Goal: Information Seeking & Learning: Learn about a topic

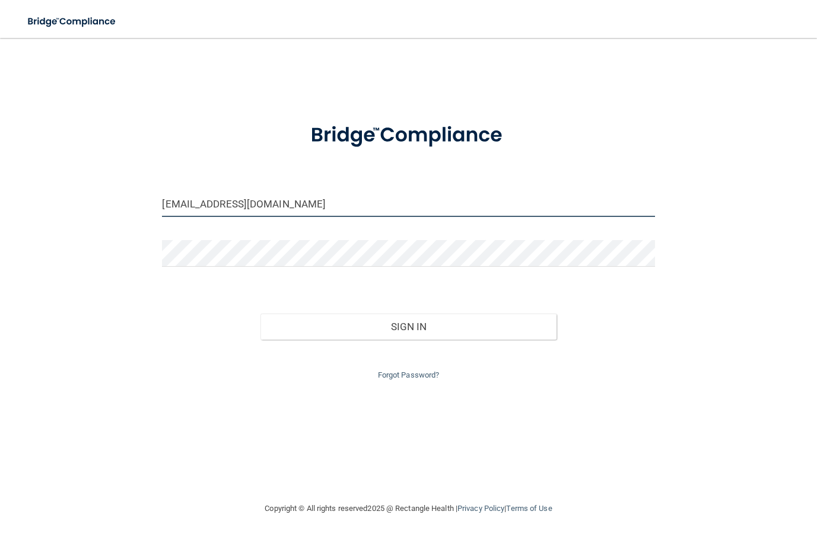
click at [306, 215] on input "nicoley799@hotmail.com" at bounding box center [408, 203] width 492 height 27
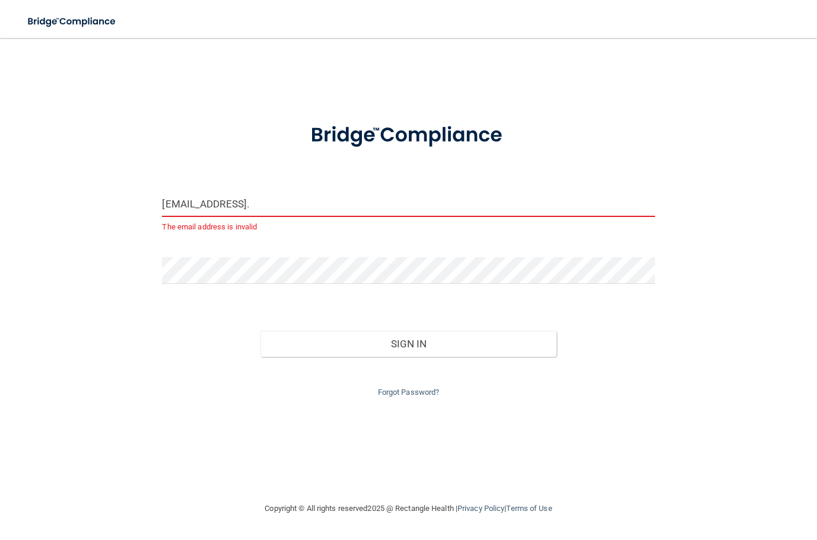
drag, startPoint x: 334, startPoint y: 209, endPoint x: 161, endPoint y: 198, distance: 173.0
click at [162, 197] on input "nicomcoley799@hotmail." at bounding box center [408, 203] width 492 height 27
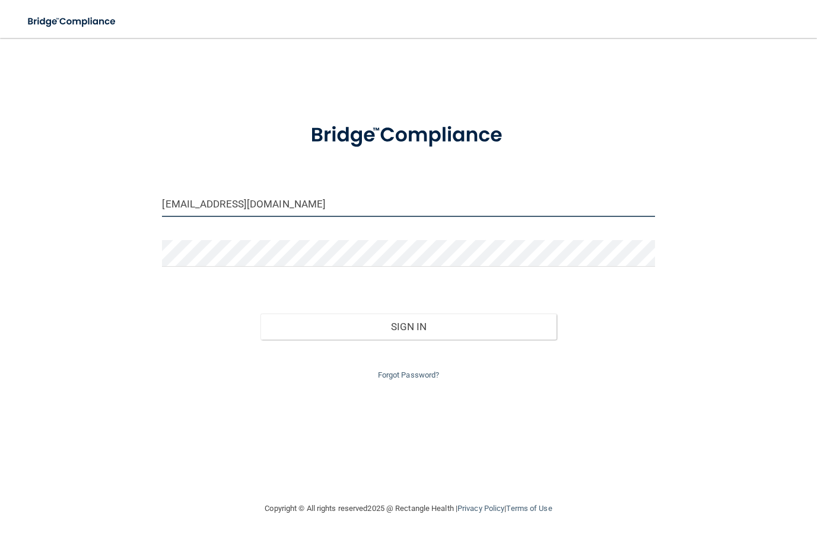
type input "erdavis05@hotmail.com"
click at [297, 200] on input "erdavis05@hotmail.com" at bounding box center [408, 203] width 492 height 27
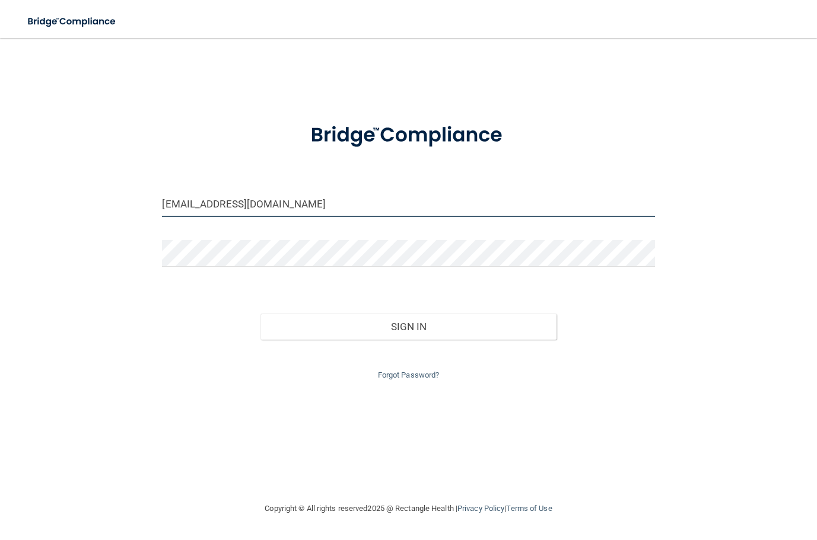
drag, startPoint x: 297, startPoint y: 200, endPoint x: 13, endPoint y: 203, distance: 283.6
click at [9, 219] on main "erdavis05@hotmail.com Invalid email/password. You don't have permission to acce…" at bounding box center [408, 289] width 817 height 502
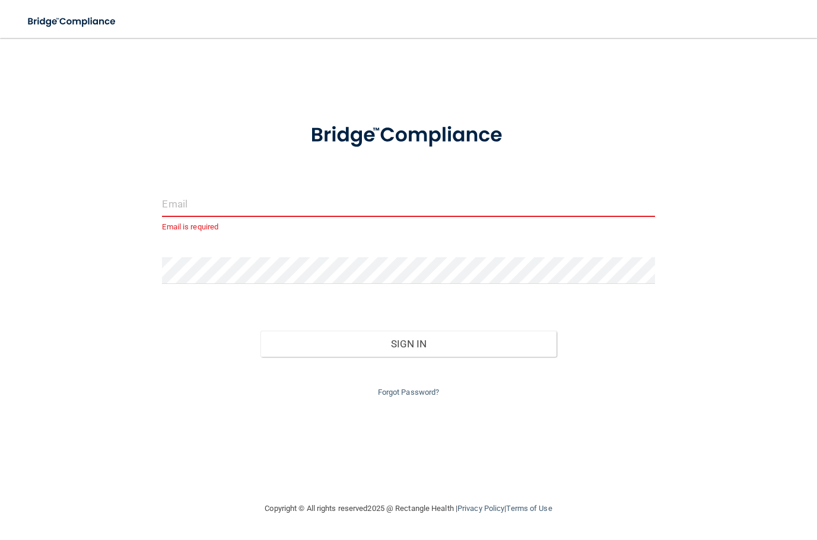
type input "[EMAIL_ADDRESS][DOMAIN_NAME]"
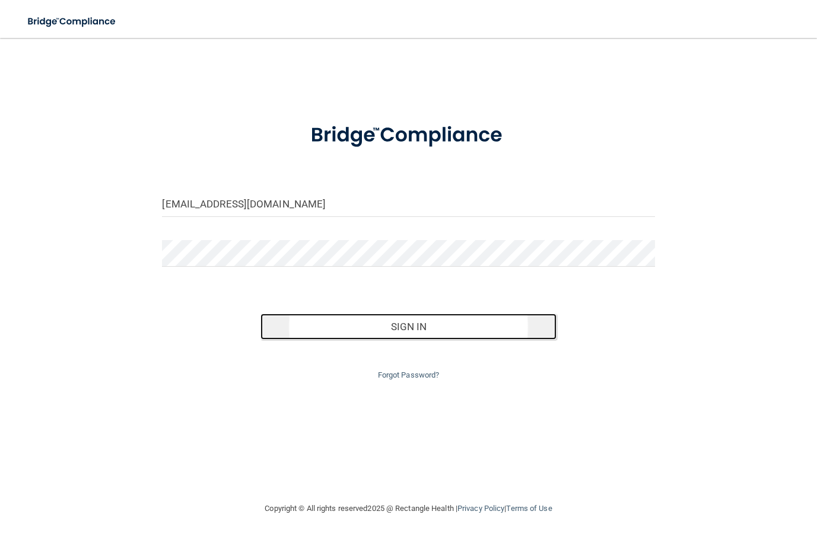
click at [377, 326] on button "Sign In" at bounding box center [407, 327] width 295 height 26
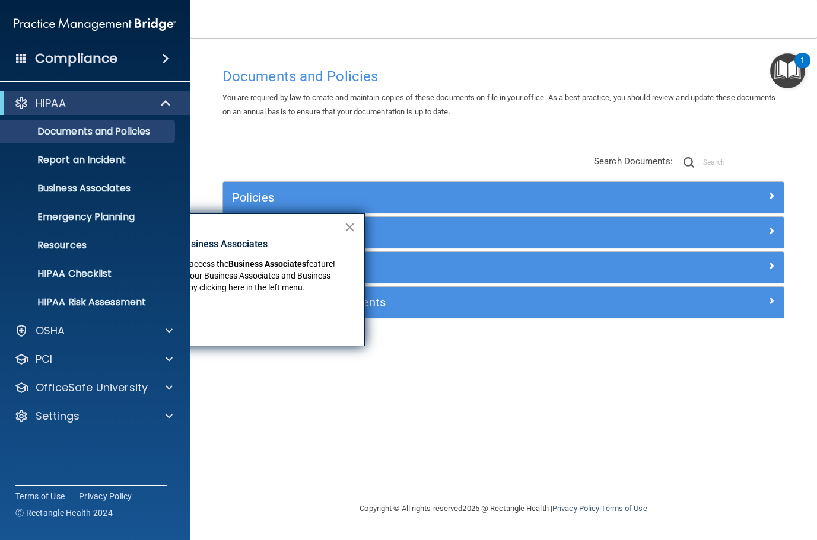
click at [346, 228] on button "×" at bounding box center [349, 227] width 11 height 19
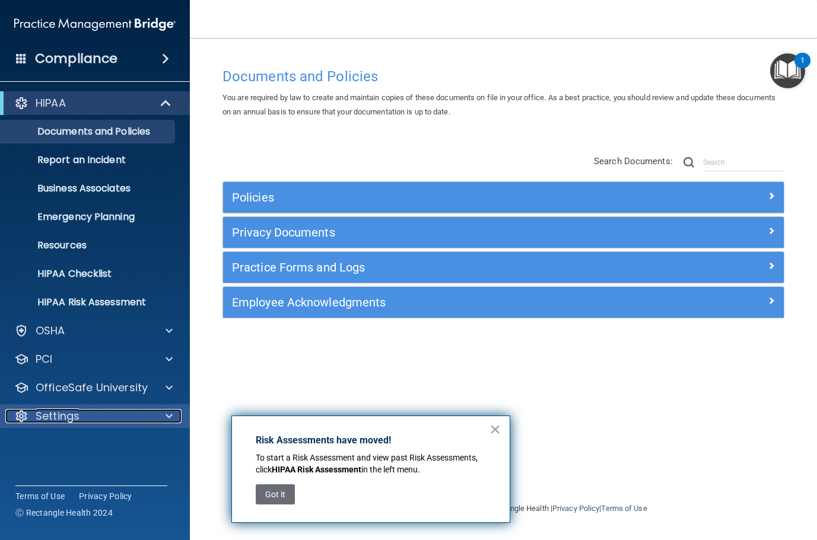
click at [155, 412] on div at bounding box center [167, 416] width 30 height 14
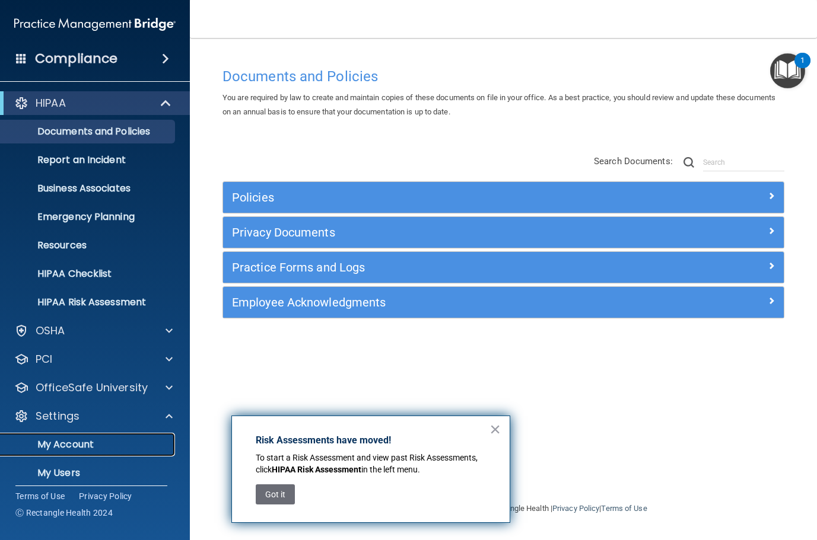
click at [99, 446] on p "My Account" at bounding box center [89, 445] width 162 height 12
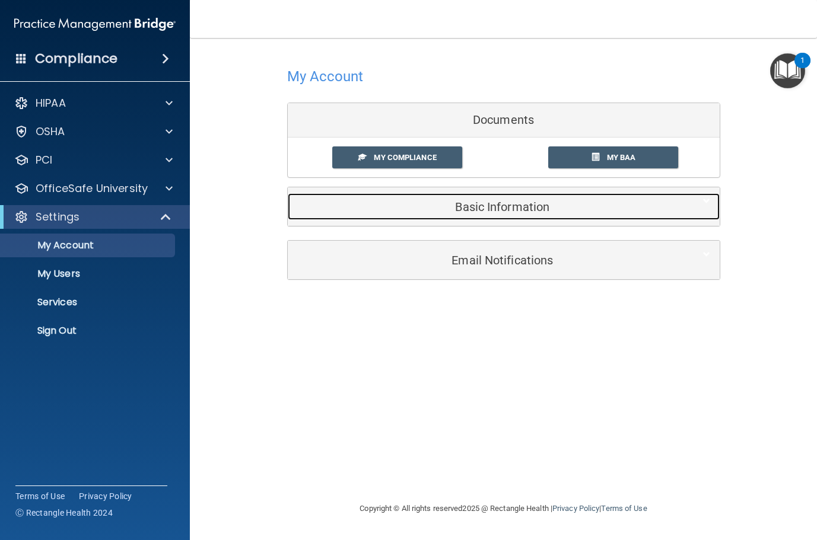
click at [449, 202] on h5 "Basic Information" at bounding box center [486, 207] width 378 height 13
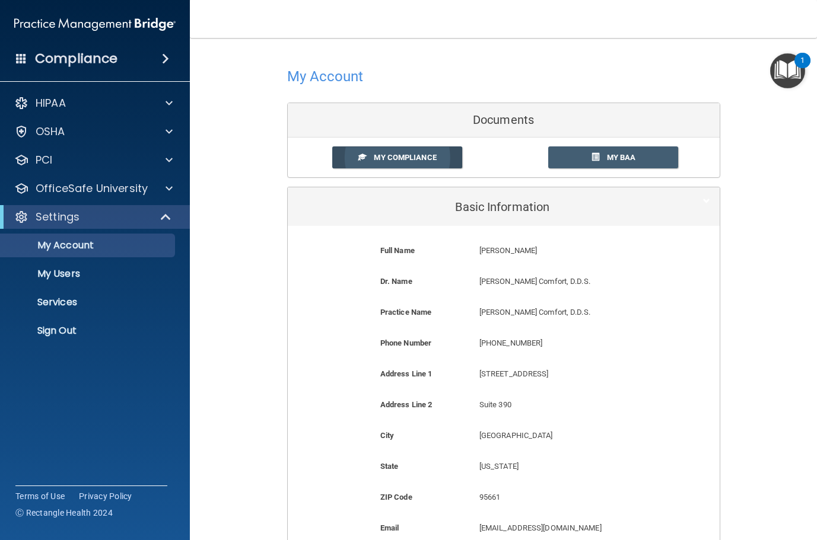
click at [435, 158] on link "My Compliance" at bounding box center [397, 158] width 130 height 22
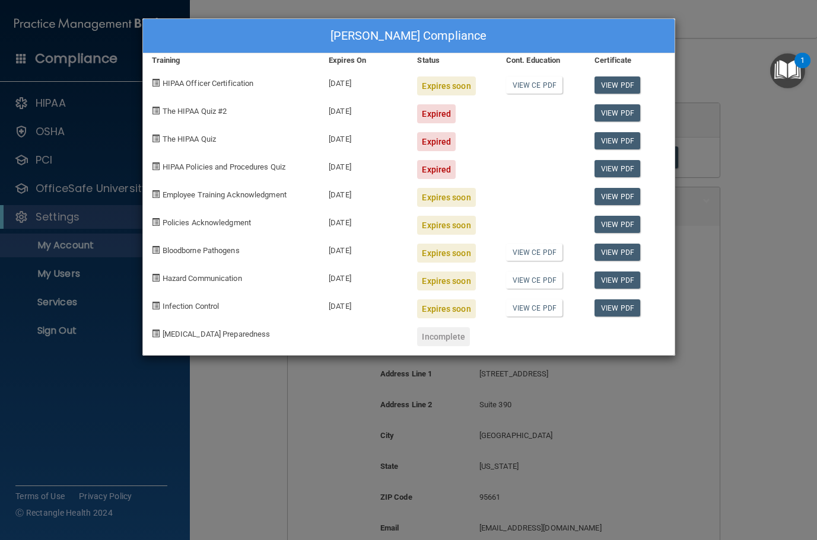
click at [692, 60] on div "Elizabeth Green's Compliance Training Expires On Status Cont. Education Certifi…" at bounding box center [408, 270] width 817 height 540
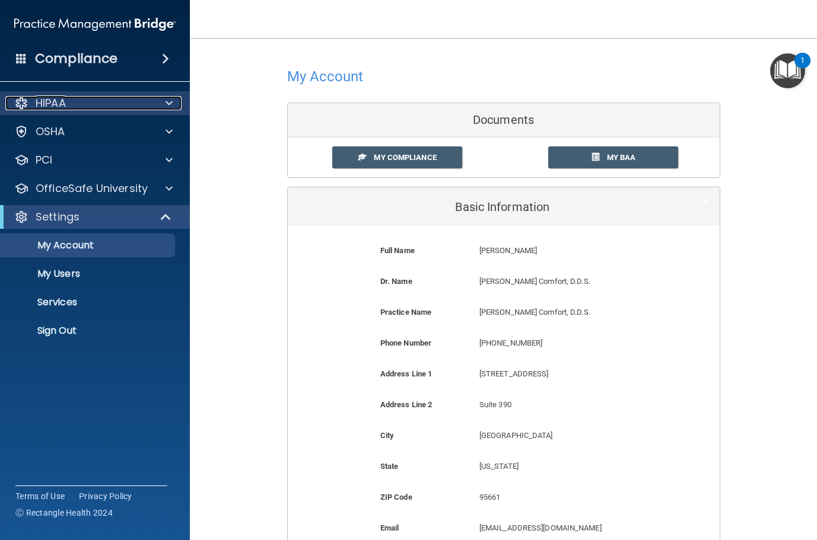
click at [58, 104] on p "HIPAA" at bounding box center [51, 103] width 30 height 14
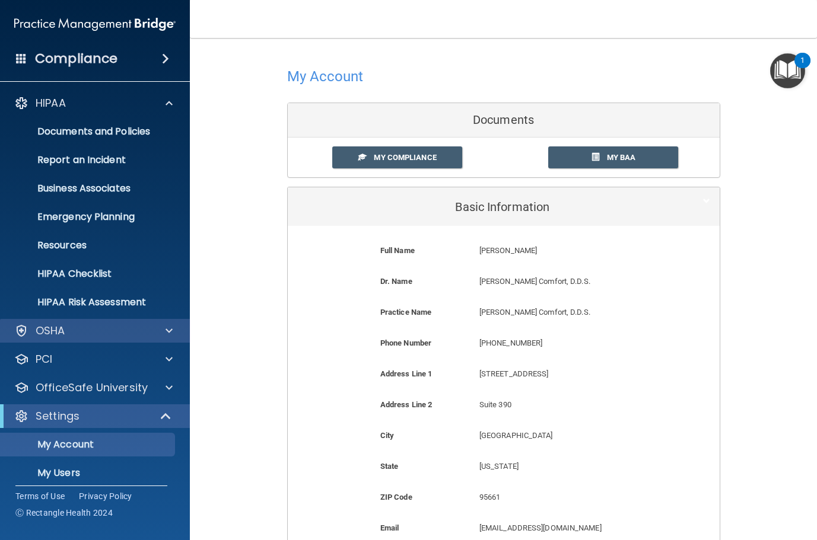
click at [102, 322] on div "OSHA" at bounding box center [95, 331] width 190 height 24
click at [122, 328] on div "OSHA" at bounding box center [78, 331] width 147 height 14
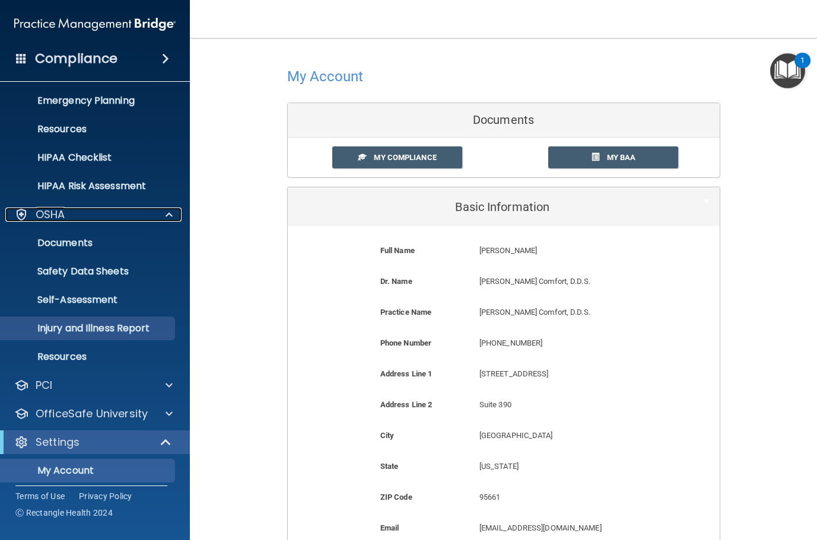
scroll to position [178, 0]
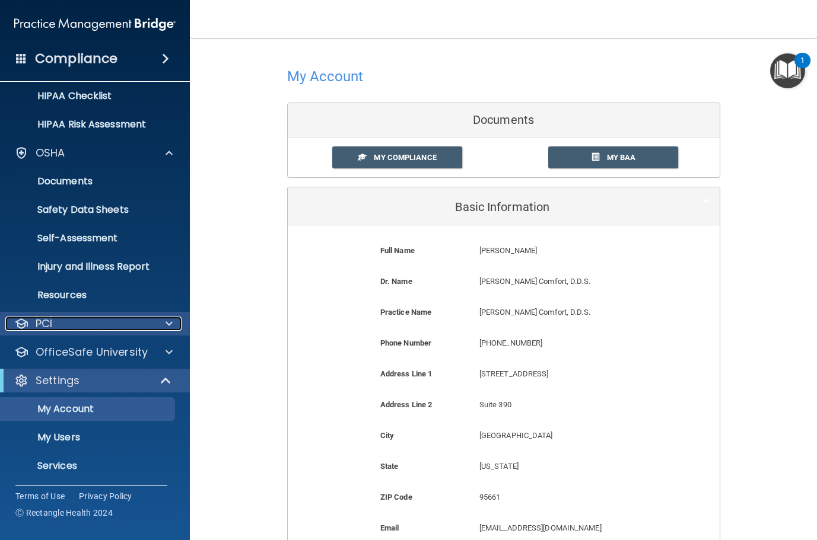
click at [131, 326] on div "PCI" at bounding box center [78, 324] width 147 height 14
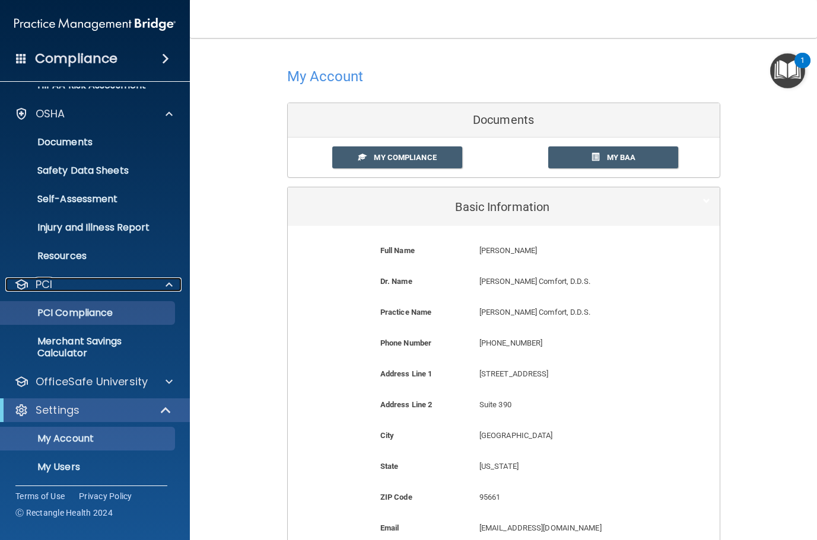
scroll to position [277, 0]
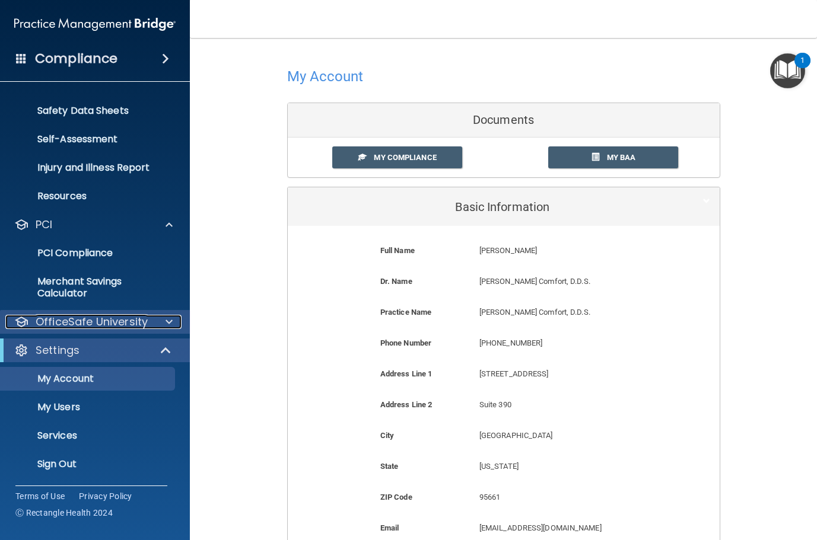
click at [132, 326] on p "OfficeSafe University" at bounding box center [92, 322] width 112 height 14
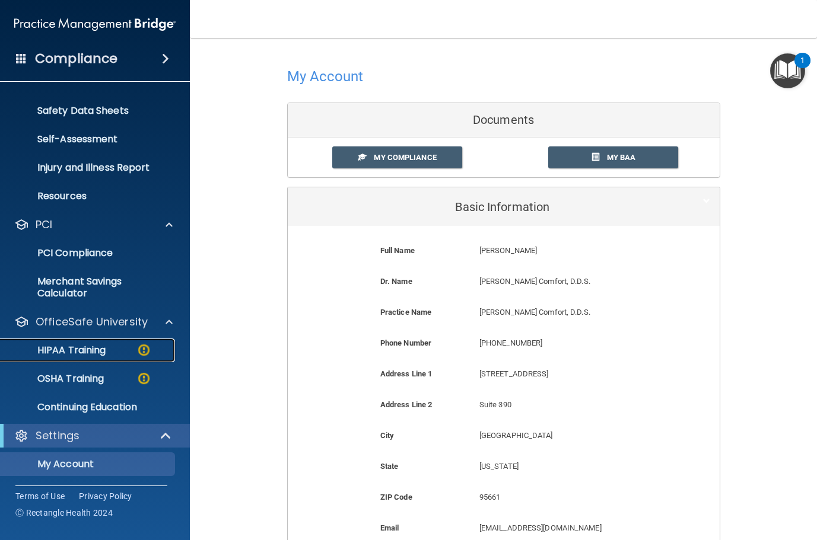
click at [136, 354] on img at bounding box center [143, 350] width 15 height 15
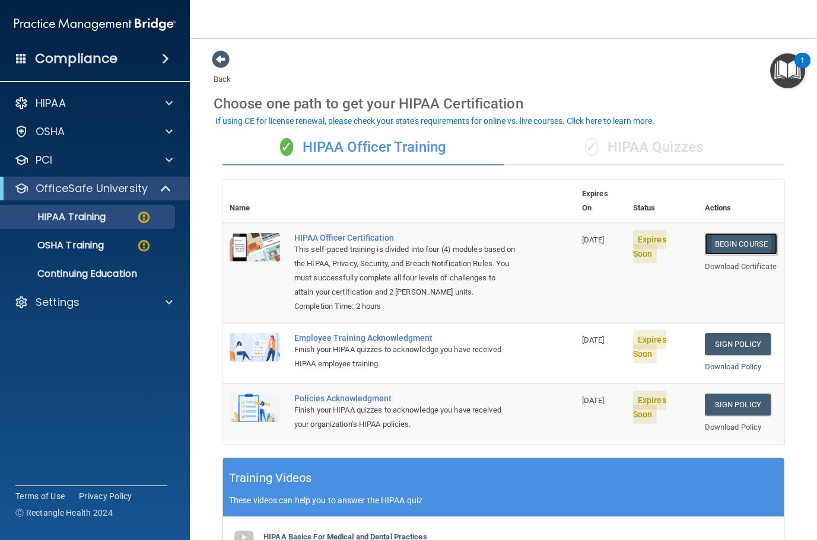
click at [708, 233] on link "Begin Course" at bounding box center [741, 244] width 72 height 22
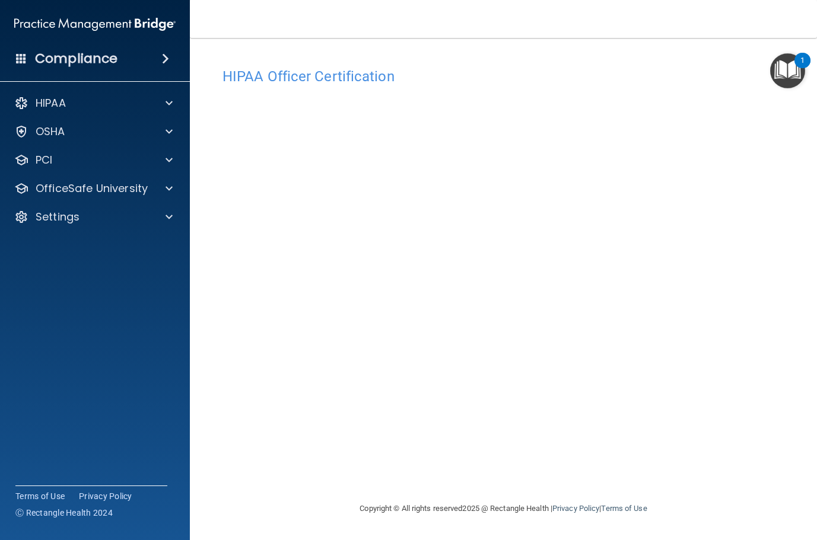
click at [785, 349] on div "HIPAA Officer Certification This course doesn’t expire until [DATE]. Are you su…" at bounding box center [504, 282] width 580 height 440
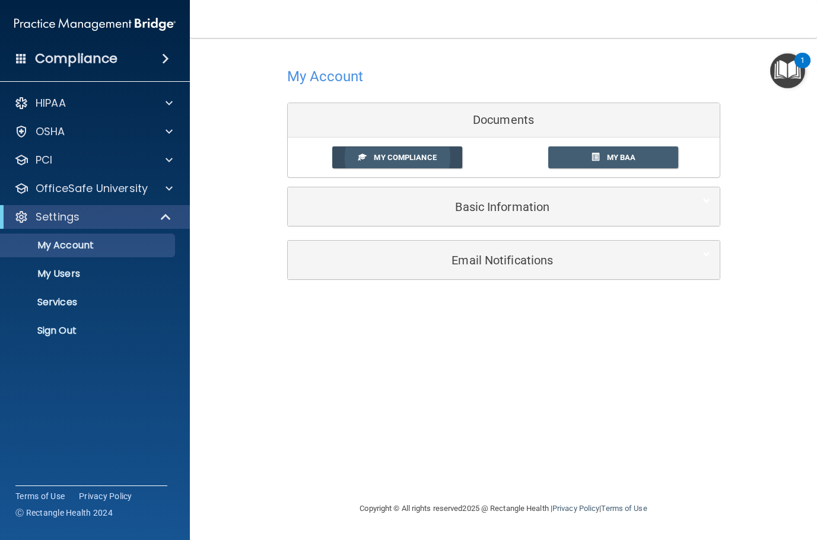
click at [408, 167] on link "My Compliance" at bounding box center [397, 158] width 130 height 22
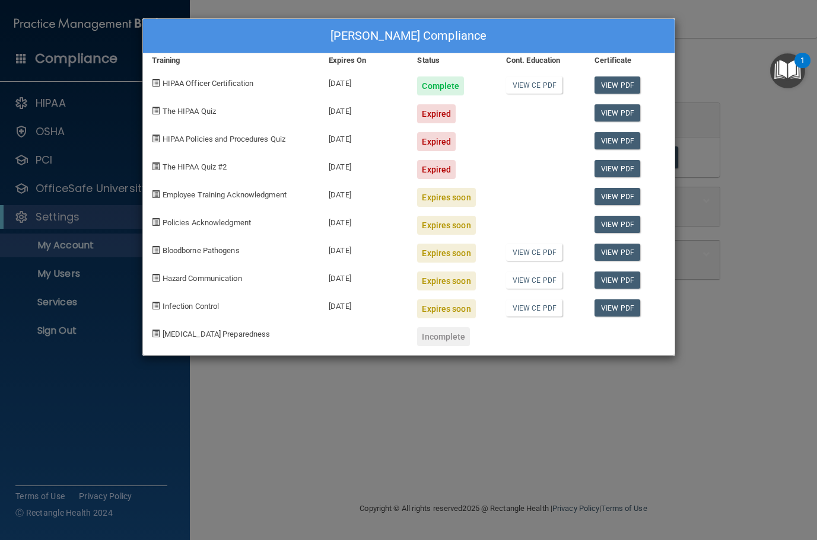
click at [737, 123] on div "[PERSON_NAME] Compliance Training Expires On Status Cont. Education Certificate…" at bounding box center [408, 270] width 817 height 540
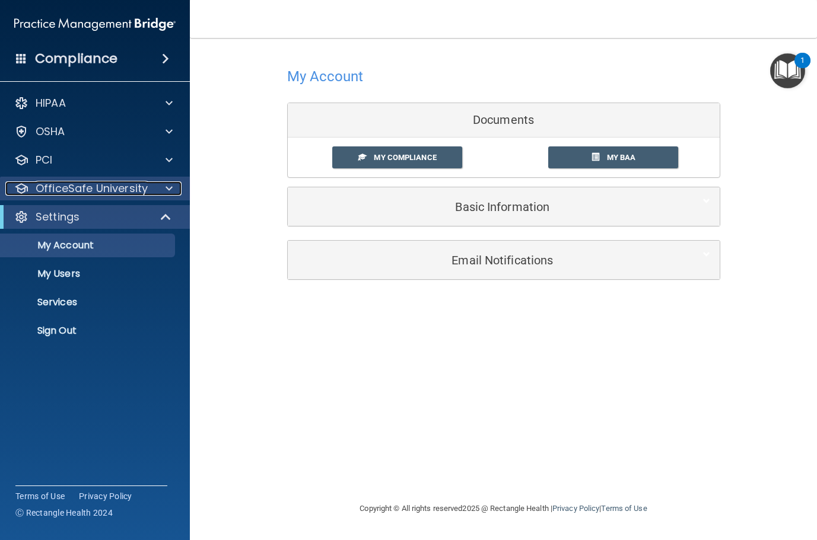
click at [122, 190] on p "OfficeSafe University" at bounding box center [92, 189] width 112 height 14
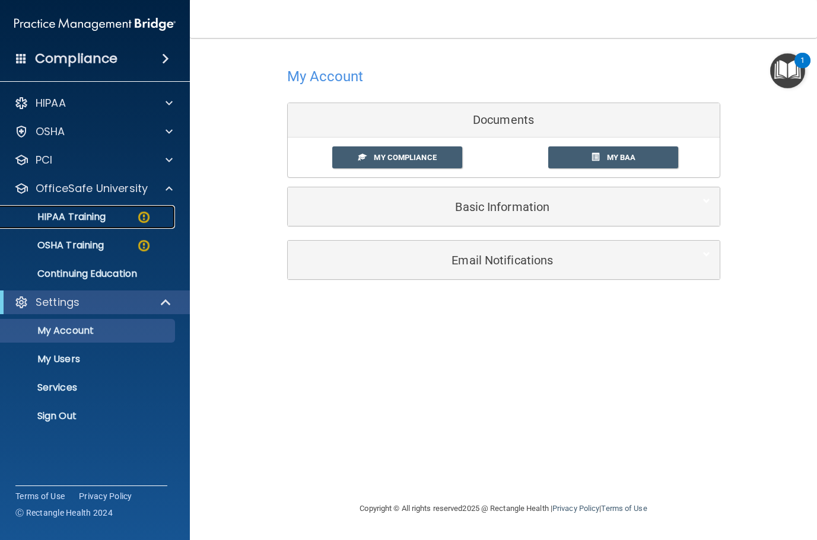
click at [128, 219] on div "HIPAA Training" at bounding box center [89, 217] width 162 height 12
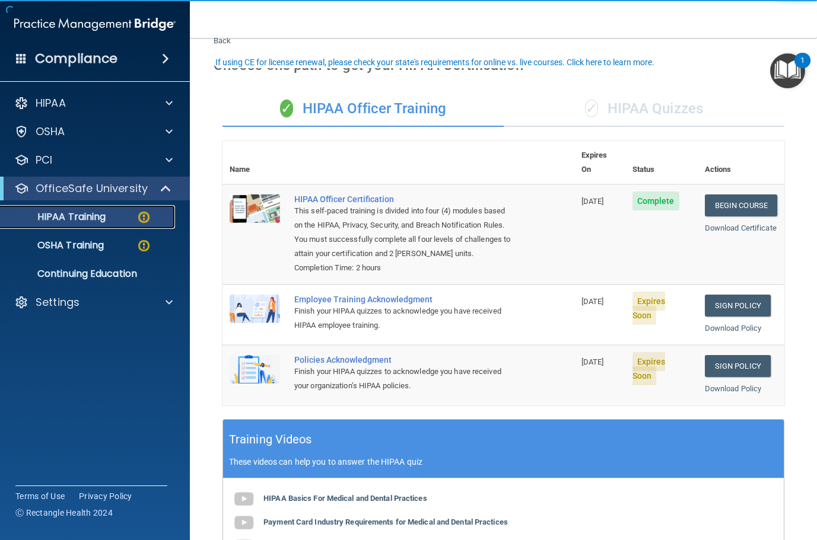
scroll to position [59, 0]
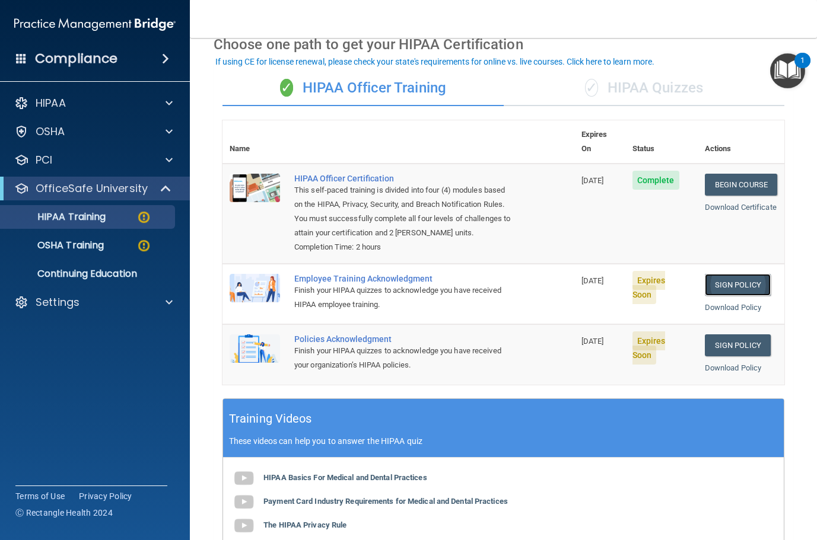
click at [716, 286] on link "Sign Policy" at bounding box center [738, 285] width 66 height 22
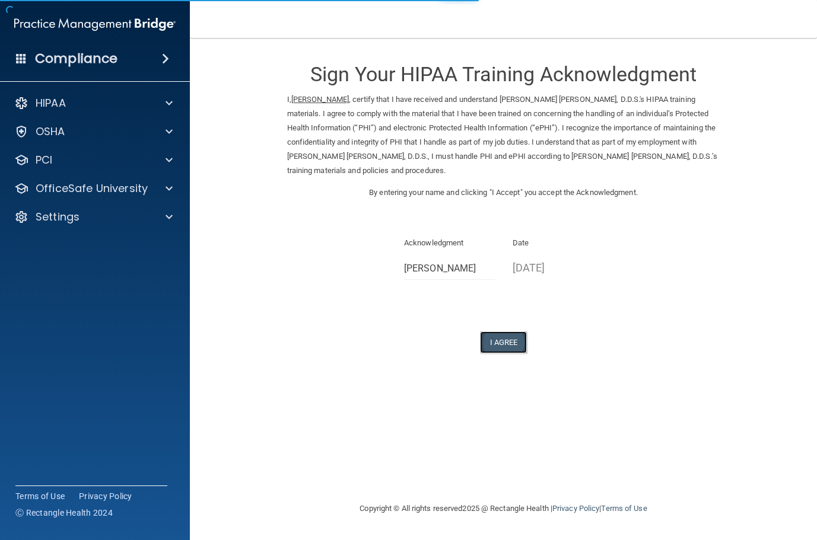
click at [503, 345] on button "I Agree" at bounding box center [503, 343] width 47 height 22
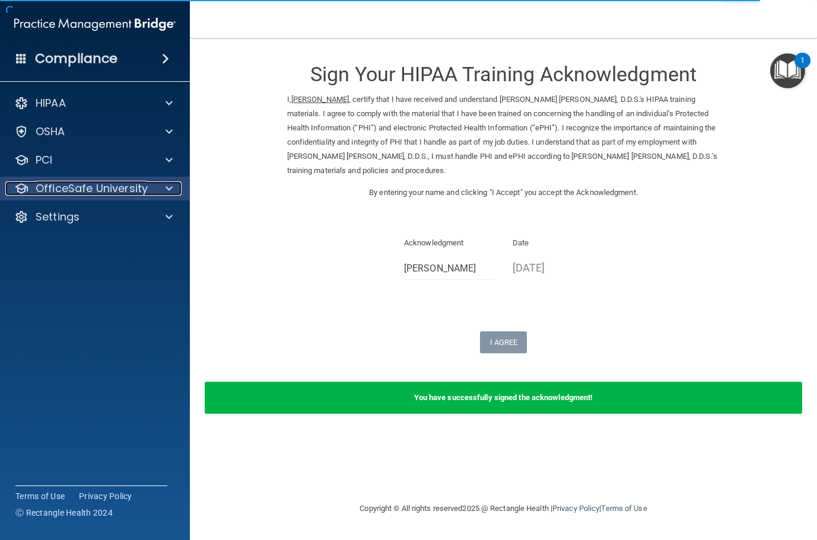
click at [84, 195] on p "OfficeSafe University" at bounding box center [92, 189] width 112 height 14
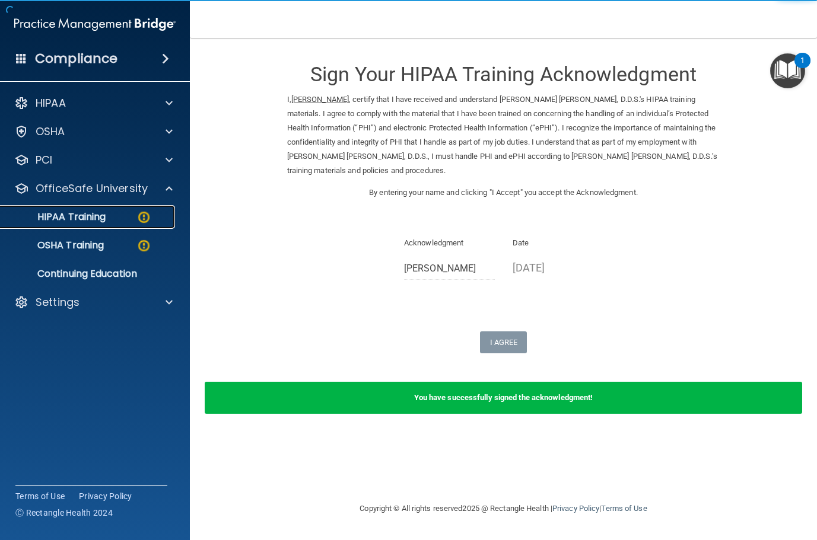
click at [94, 219] on p "HIPAA Training" at bounding box center [57, 217] width 98 height 12
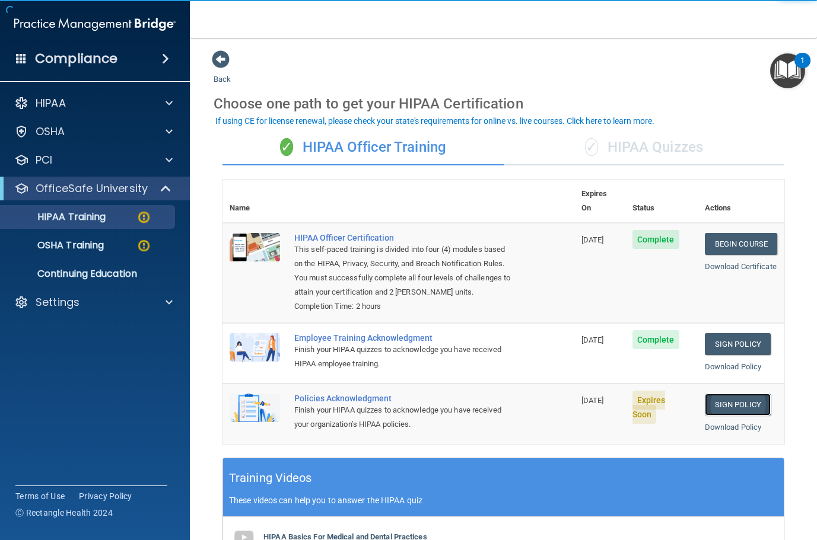
click at [718, 406] on link "Sign Policy" at bounding box center [738, 405] width 66 height 22
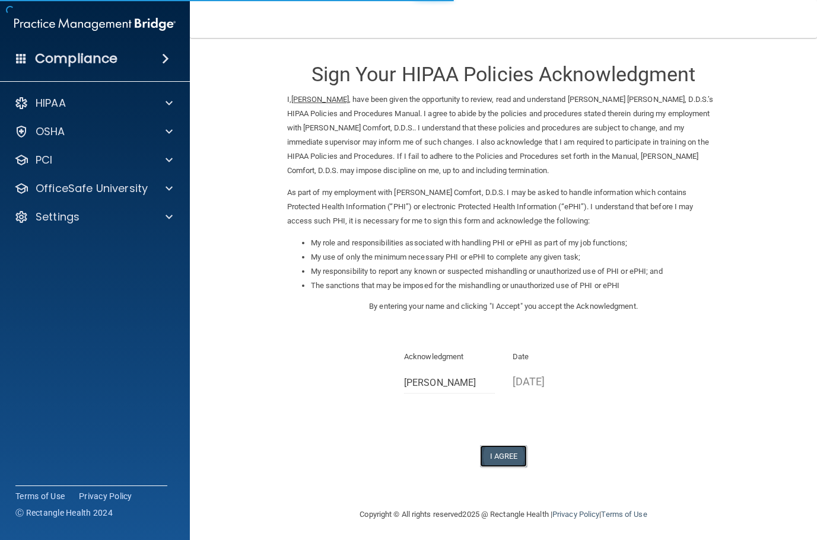
click at [495, 451] on button "I Agree" at bounding box center [503, 457] width 47 height 22
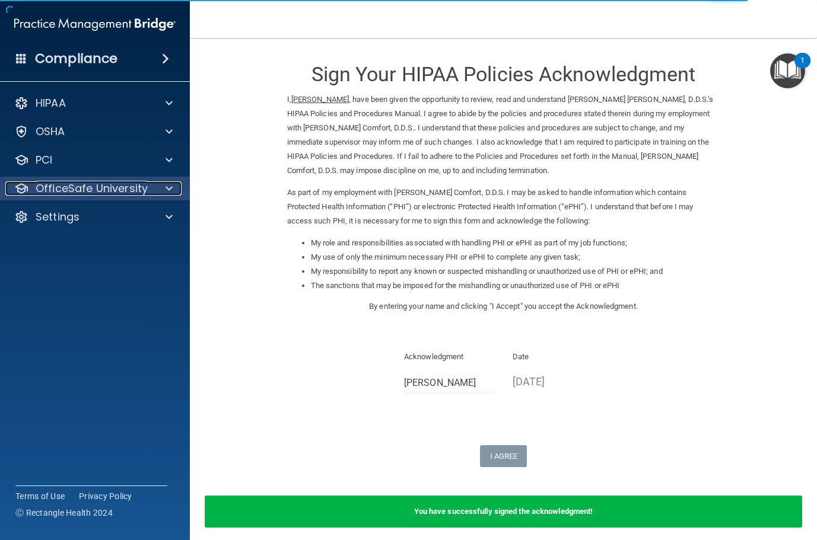
click at [49, 187] on p "OfficeSafe University" at bounding box center [92, 189] width 112 height 14
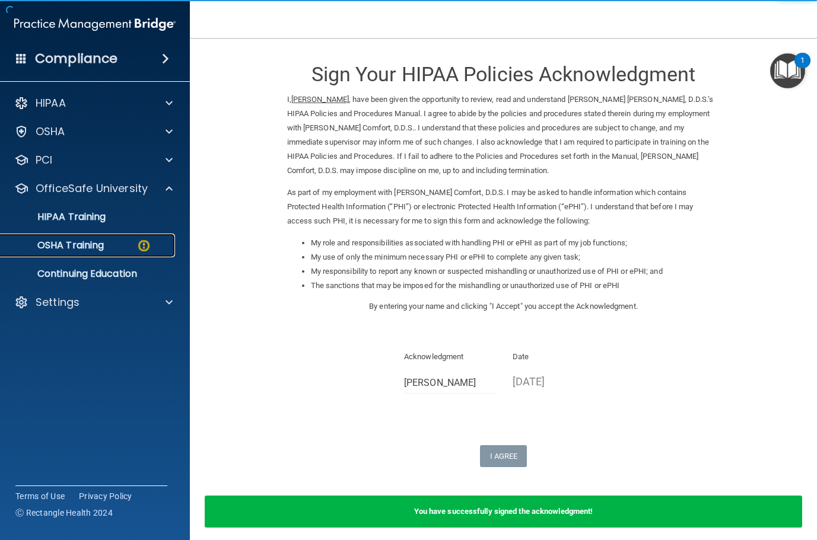
click at [123, 243] on div "OSHA Training" at bounding box center [89, 246] width 162 height 12
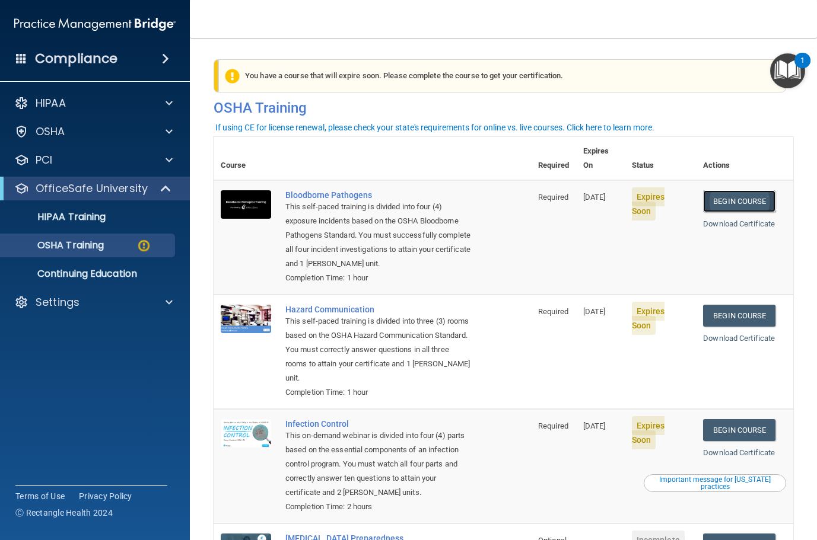
click at [721, 192] on link "Begin Course" at bounding box center [739, 201] width 72 height 22
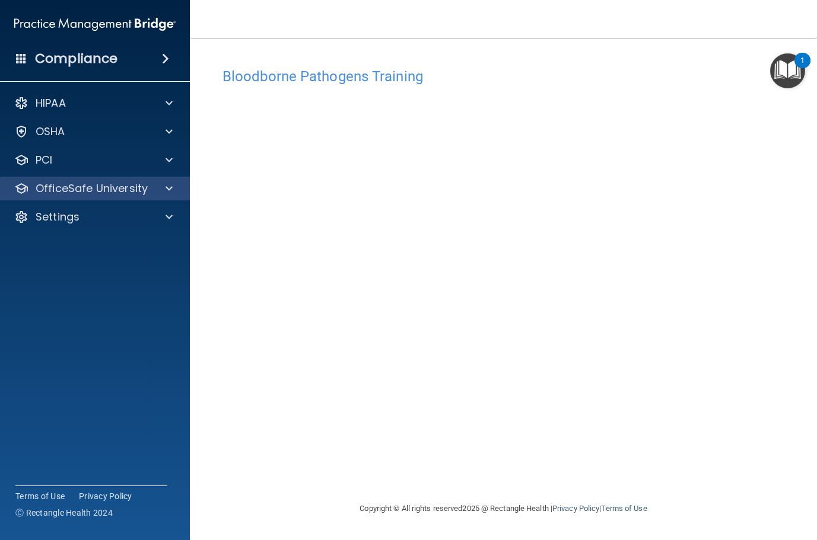
click at [110, 196] on div "OfficeSafe University" at bounding box center [95, 189] width 190 height 24
click at [160, 186] on div at bounding box center [167, 189] width 30 height 14
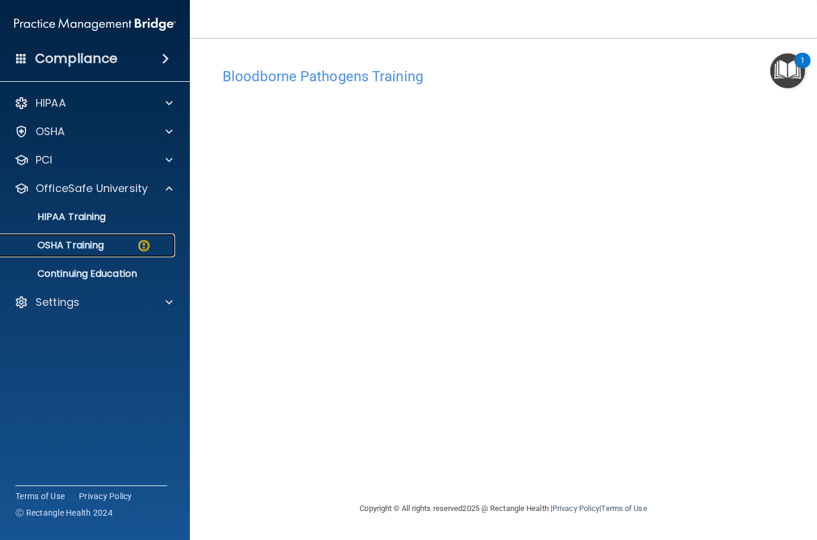
click at [141, 250] on img at bounding box center [143, 245] width 15 height 15
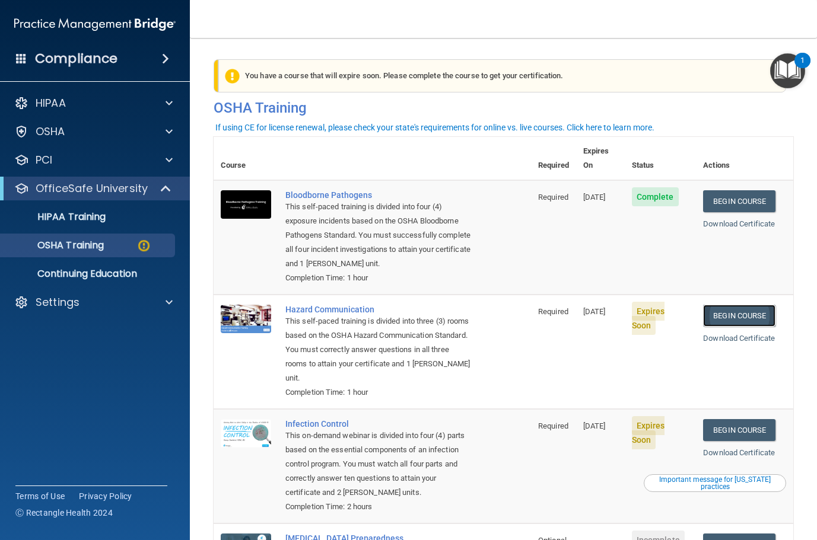
click at [737, 318] on link "Begin Course" at bounding box center [739, 316] width 72 height 22
click at [102, 250] on p "OSHA Training" at bounding box center [56, 246] width 96 height 12
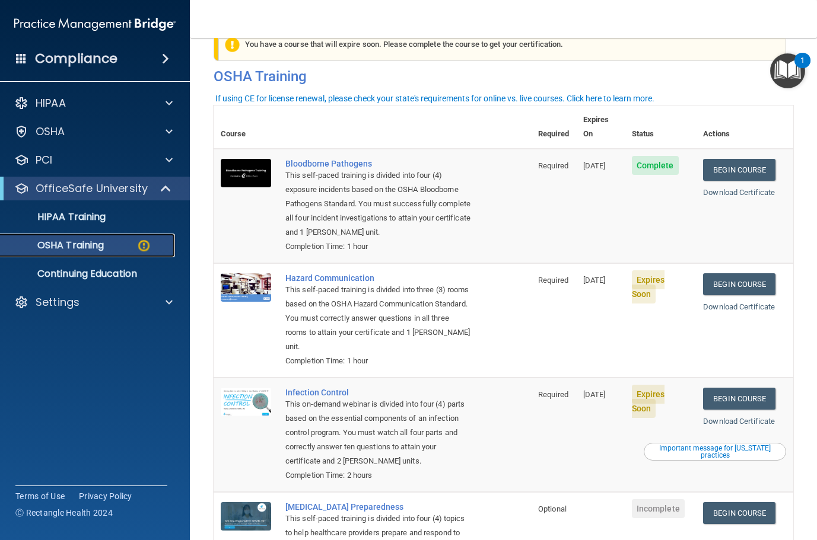
scroll to position [29, 0]
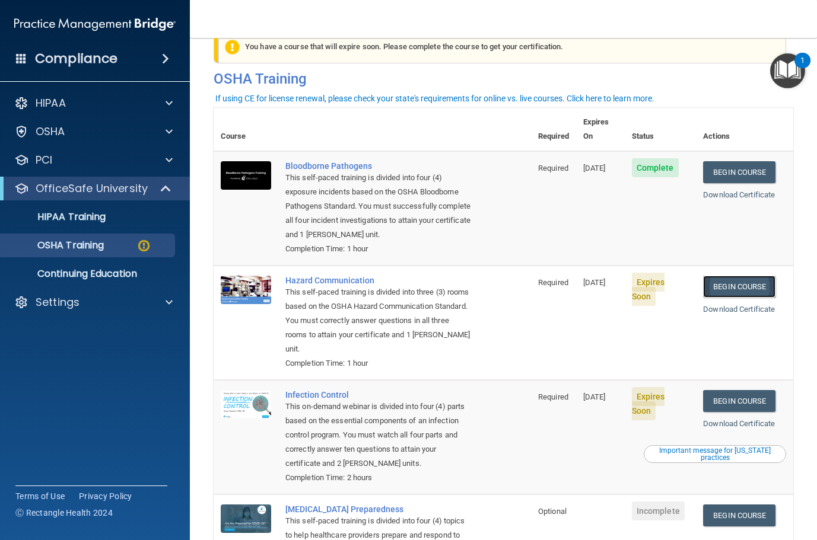
click at [749, 289] on link "Begin Course" at bounding box center [739, 287] width 72 height 22
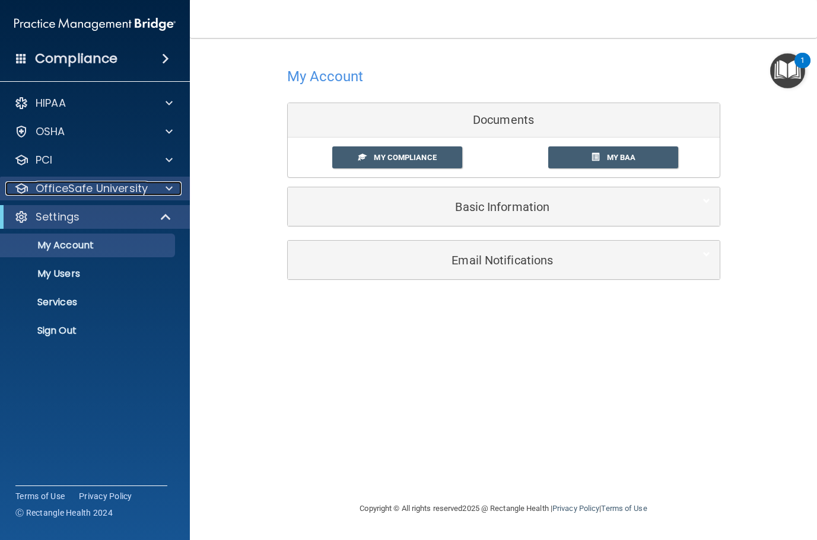
click at [161, 190] on div at bounding box center [167, 189] width 30 height 14
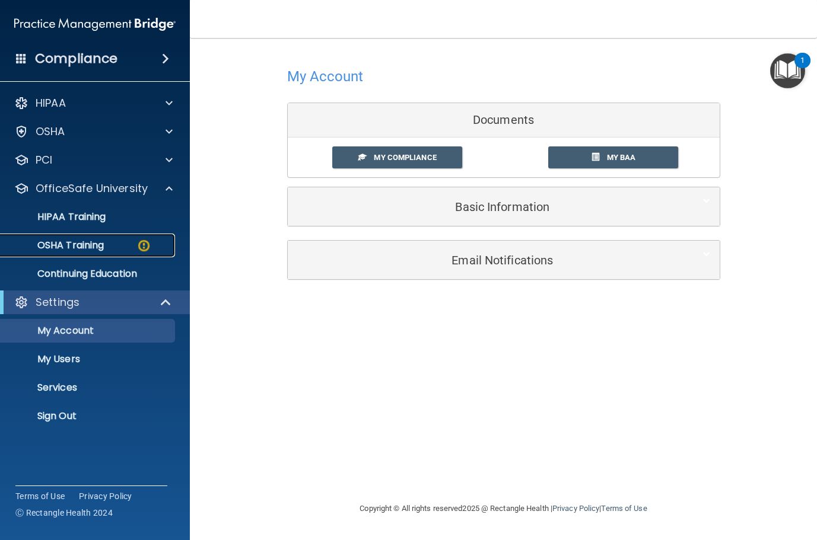
click at [144, 248] on img at bounding box center [143, 245] width 15 height 15
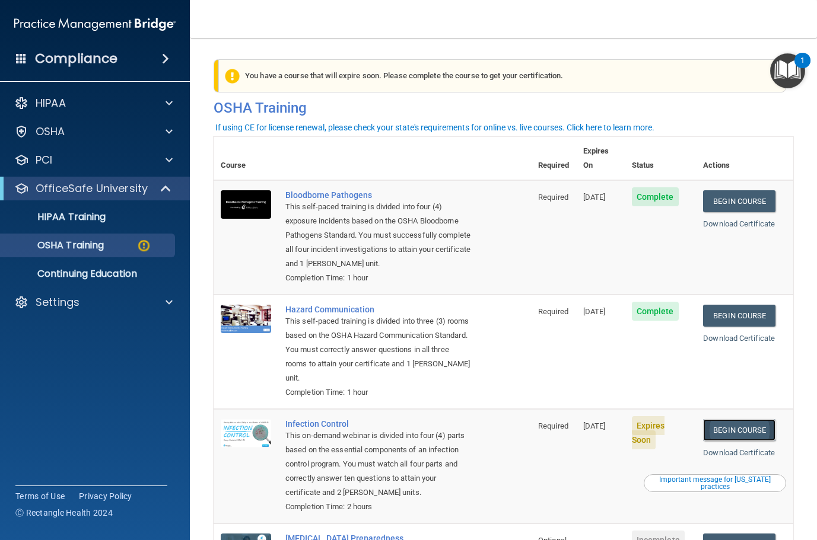
click at [731, 428] on link "Begin Course" at bounding box center [739, 430] width 72 height 22
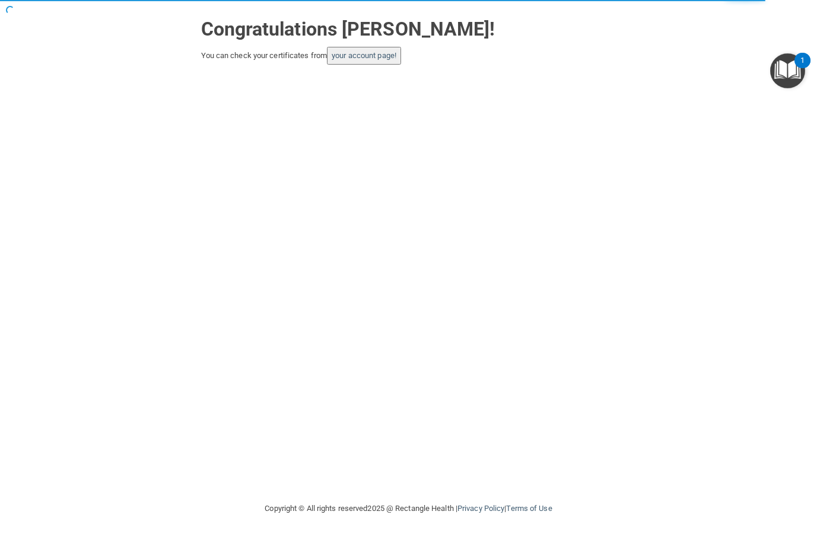
click at [346, 62] on button "your account page!" at bounding box center [364, 56] width 74 height 18
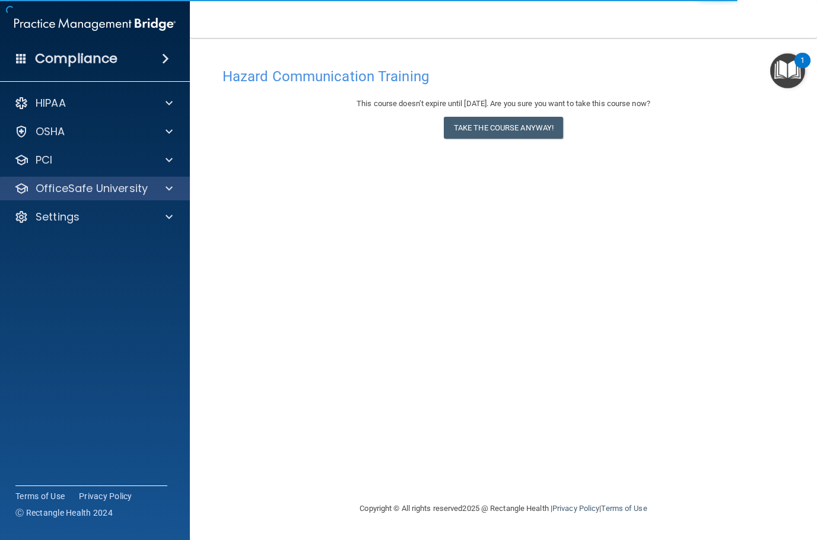
click at [89, 183] on div "OfficeSafe University" at bounding box center [95, 189] width 190 height 24
click at [132, 198] on div "OfficeSafe University" at bounding box center [95, 189] width 190 height 24
click at [162, 191] on div at bounding box center [167, 189] width 30 height 14
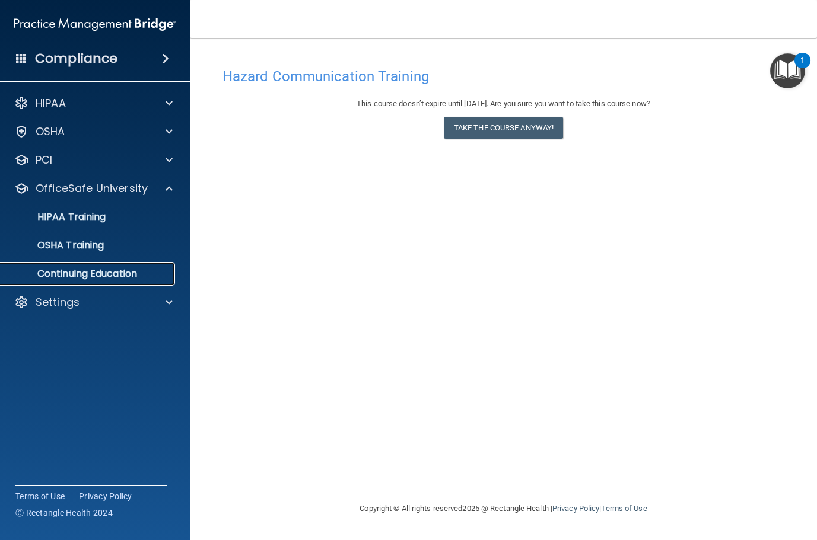
click at [125, 271] on p "Continuing Education" at bounding box center [89, 274] width 162 height 12
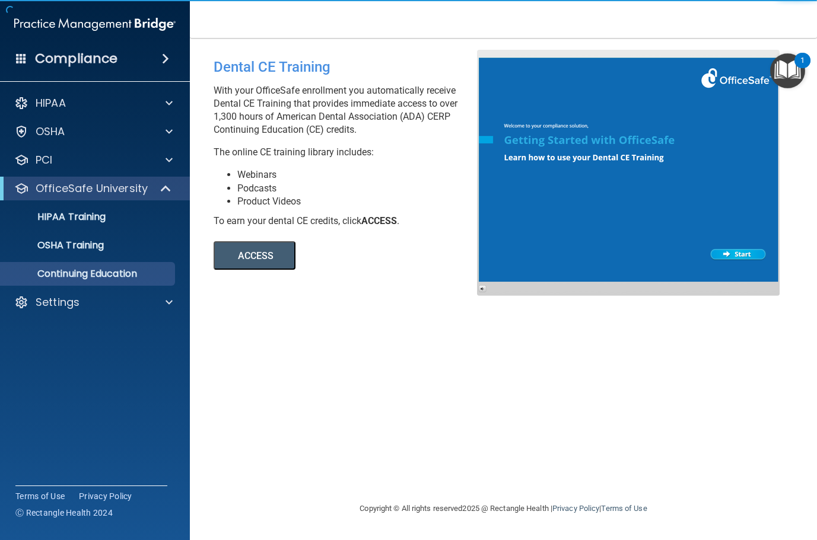
click at [240, 249] on button "ACCESS" at bounding box center [255, 255] width 82 height 28
